Goal: Information Seeking & Learning: Learn about a topic

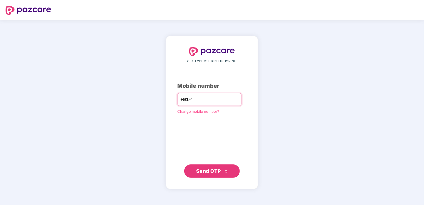
click at [194, 98] on input "number" at bounding box center [216, 99] width 46 height 9
type input "**********"
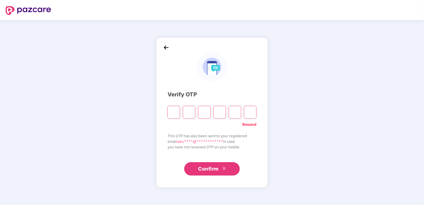
type input "*"
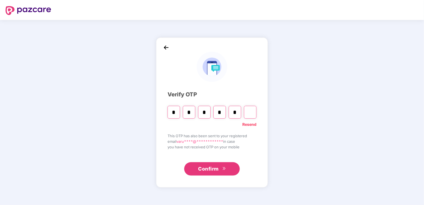
type input "*"
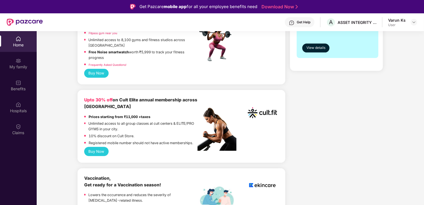
scroll to position [222, 0]
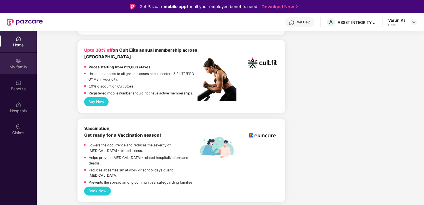
click at [18, 63] on img at bounding box center [19, 61] width 6 height 6
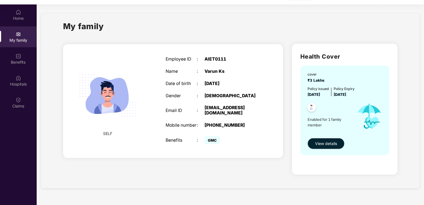
scroll to position [31, 0]
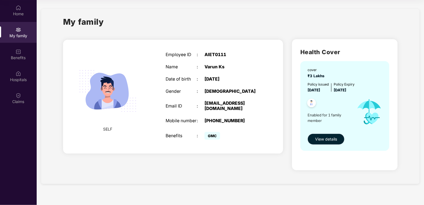
click at [334, 137] on span "View details" at bounding box center [326, 139] width 22 height 6
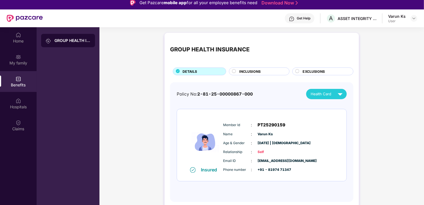
scroll to position [3, 0]
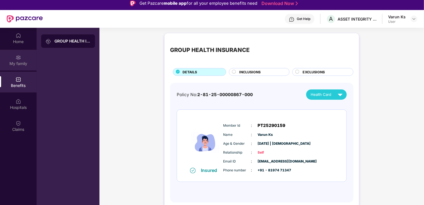
click at [14, 63] on div "My family" at bounding box center [18, 64] width 37 height 6
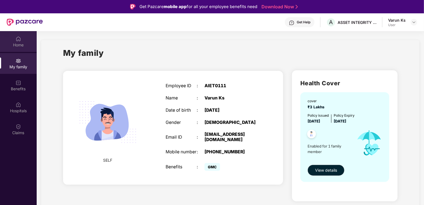
click at [18, 42] on div "Home" at bounding box center [18, 45] width 37 height 6
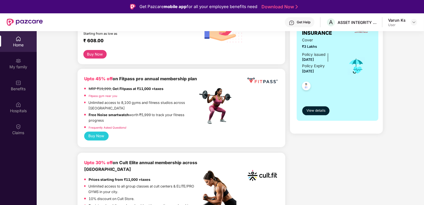
scroll to position [111, 0]
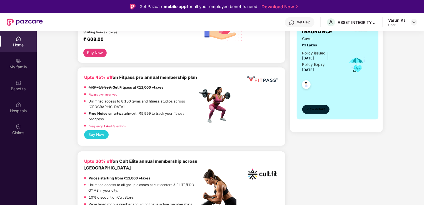
click at [313, 108] on span "View details" at bounding box center [316, 109] width 19 height 5
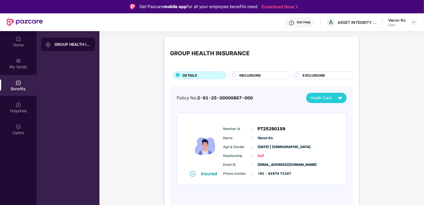
click at [328, 75] on div "EXCLUSIONS" at bounding box center [325, 76] width 51 height 6
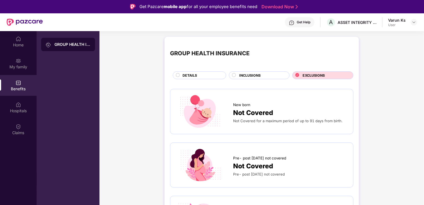
click at [305, 72] on div "EXCLUSIONS" at bounding box center [323, 75] width 61 height 8
click at [247, 75] on span "INCLUSIONS" at bounding box center [250, 75] width 21 height 5
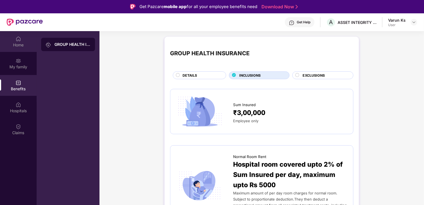
click at [18, 40] on img at bounding box center [19, 39] width 6 height 6
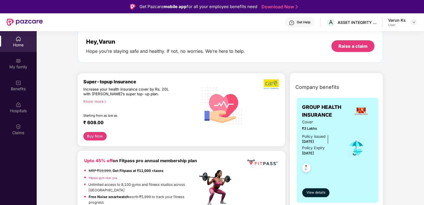
scroll to position [56, 0]
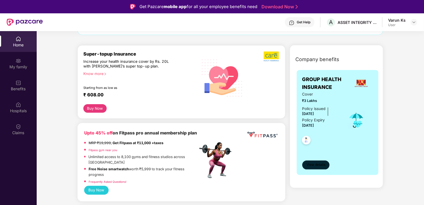
click at [313, 163] on span "View details" at bounding box center [316, 164] width 19 height 5
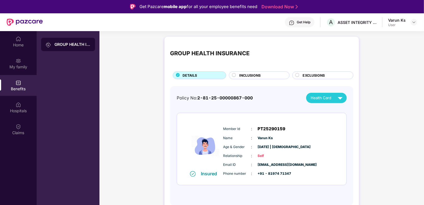
click at [257, 76] on span "INCLUSIONS" at bounding box center [250, 75] width 21 height 5
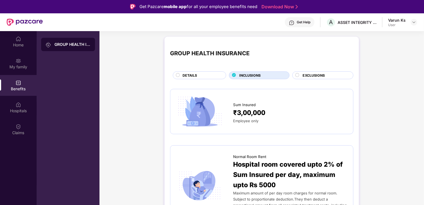
click at [197, 73] on div "DETAILS" at bounding box center [201, 76] width 43 height 6
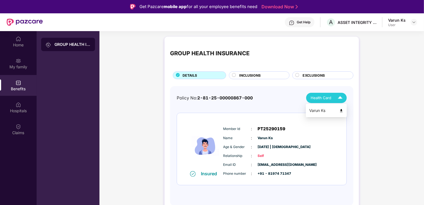
click at [341, 107] on li "Varun Ks" at bounding box center [326, 110] width 41 height 11
click at [19, 46] on div "Home" at bounding box center [18, 45] width 37 height 6
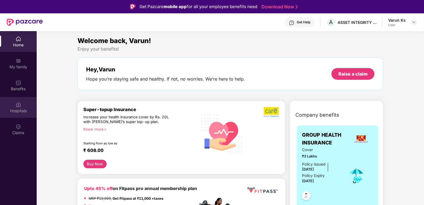
click at [12, 107] on div "Hospitals" at bounding box center [18, 107] width 37 height 21
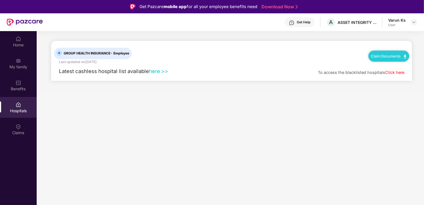
click at [160, 72] on link "here >>" at bounding box center [158, 71] width 19 height 6
click at [21, 38] on img at bounding box center [19, 39] width 6 height 6
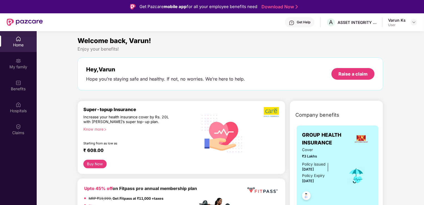
click at [94, 163] on button "Buy Now" at bounding box center [94, 164] width 23 height 9
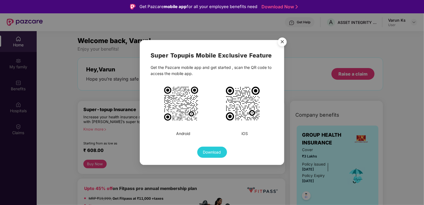
click at [287, 43] on img "Close" at bounding box center [283, 43] width 16 height 16
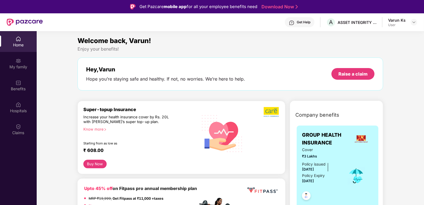
click at [95, 128] on div "Know more" at bounding box center [138, 129] width 111 height 4
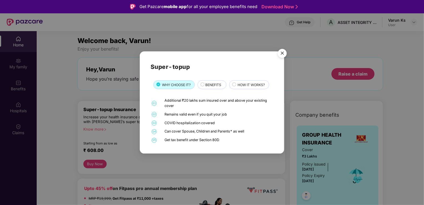
click at [220, 83] on span "BENEFITS" at bounding box center [213, 84] width 16 height 5
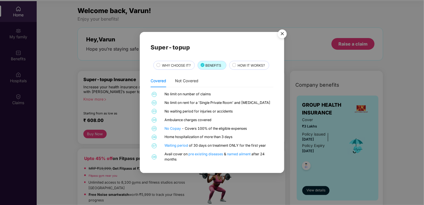
scroll to position [31, 0]
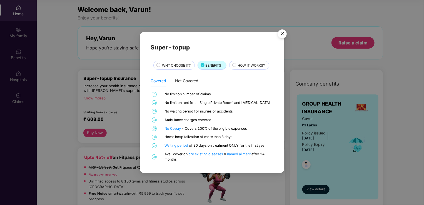
click at [250, 65] on span "HOW IT WORKS?" at bounding box center [251, 65] width 27 height 5
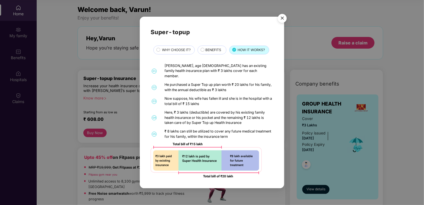
click at [283, 19] on img "Close" at bounding box center [283, 19] width 16 height 16
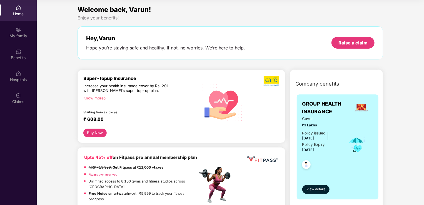
click at [94, 136] on button "Buy Now" at bounding box center [94, 133] width 23 height 9
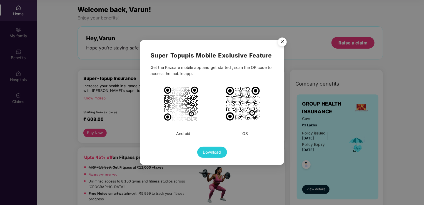
click at [283, 39] on img "Close" at bounding box center [283, 43] width 16 height 16
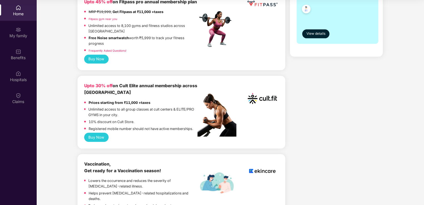
scroll to position [167, 0]
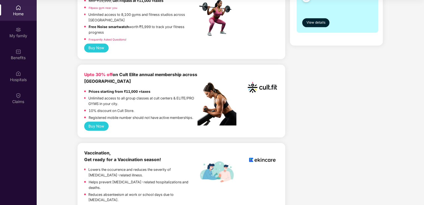
click at [98, 127] on button "Buy Now" at bounding box center [96, 126] width 24 height 9
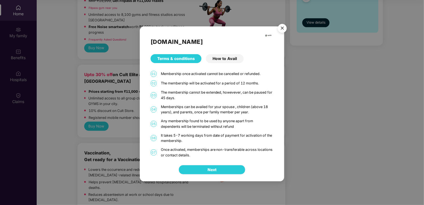
click at [199, 169] on button "Next" at bounding box center [212, 169] width 67 height 9
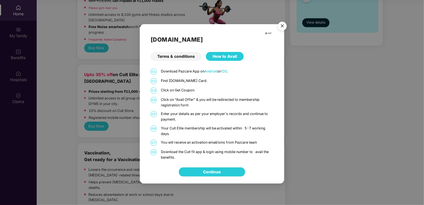
click at [204, 170] on link "Continue" at bounding box center [213, 172] width 18 height 6
drag, startPoint x: 283, startPoint y: 26, endPoint x: 279, endPoint y: 24, distance: 4.4
click at [282, 26] on img "Close" at bounding box center [283, 27] width 16 height 16
